Goal: Find specific page/section: Find specific page/section

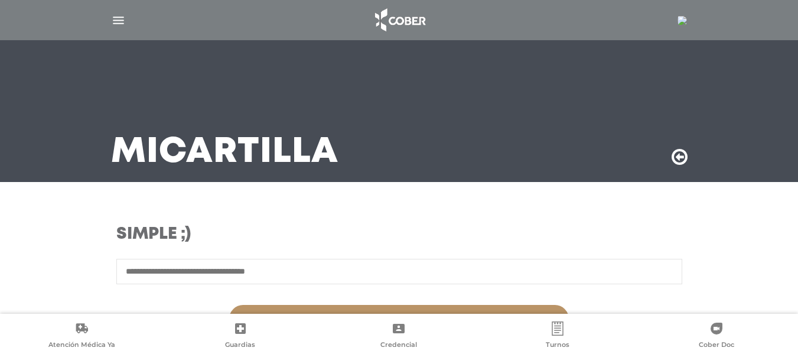
click at [682, 21] on img at bounding box center [681, 20] width 9 height 9
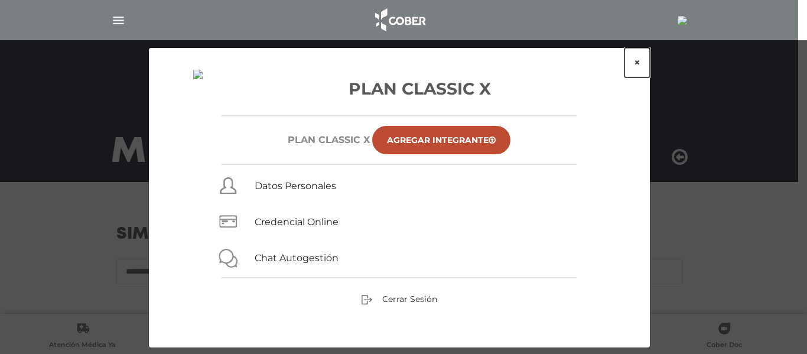
click at [634, 60] on button "×" at bounding box center [636, 63] width 25 height 30
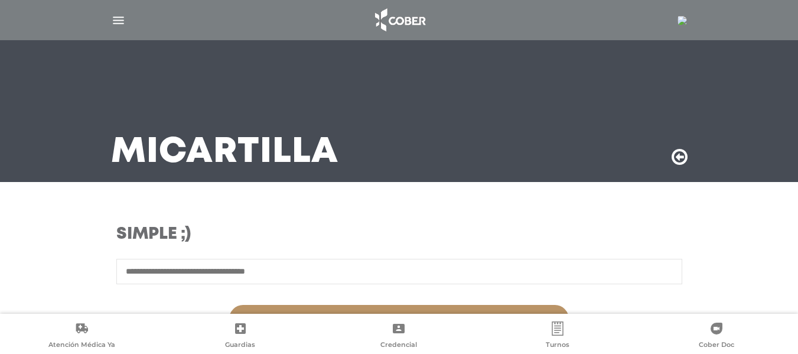
click at [112, 21] on img "button" at bounding box center [118, 20] width 15 height 15
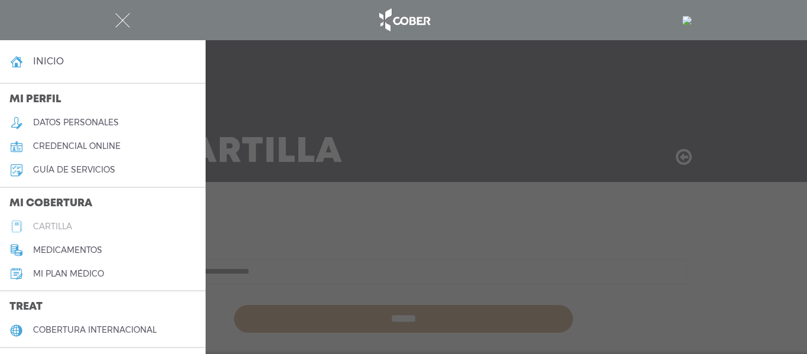
click at [45, 223] on h5 "cartilla" at bounding box center [52, 226] width 39 height 10
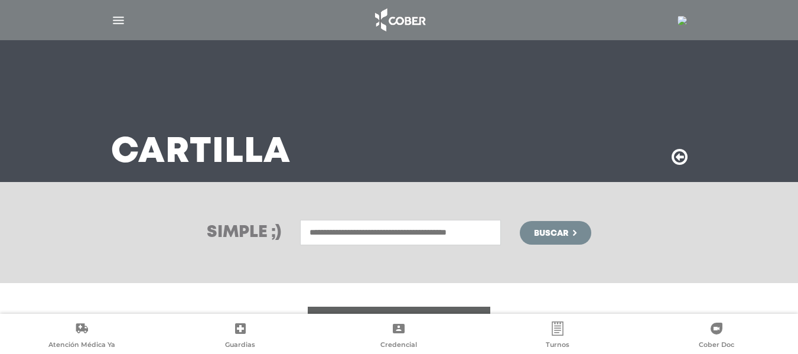
click at [380, 237] on input "text" at bounding box center [400, 232] width 201 height 25
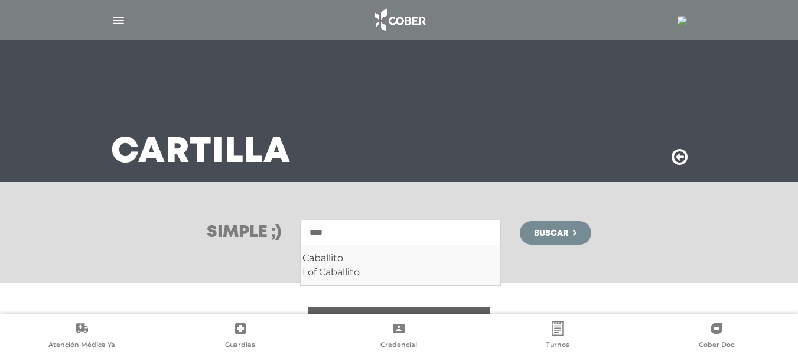
type input "****"
click at [546, 229] on span "Buscar" at bounding box center [551, 233] width 34 height 8
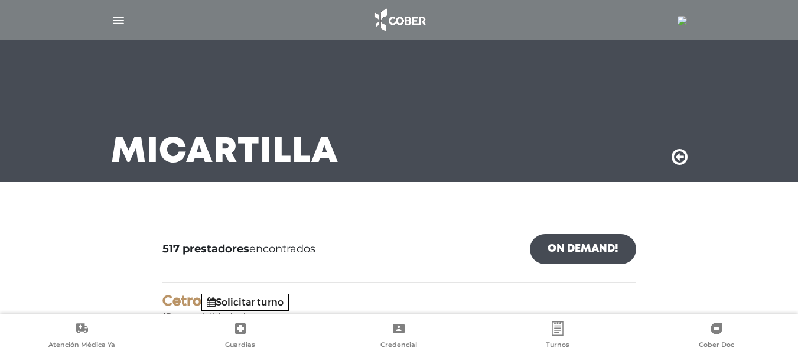
click at [587, 245] on link "On Demand!" at bounding box center [583, 249] width 106 height 30
